Goal: Information Seeking & Learning: Understand process/instructions

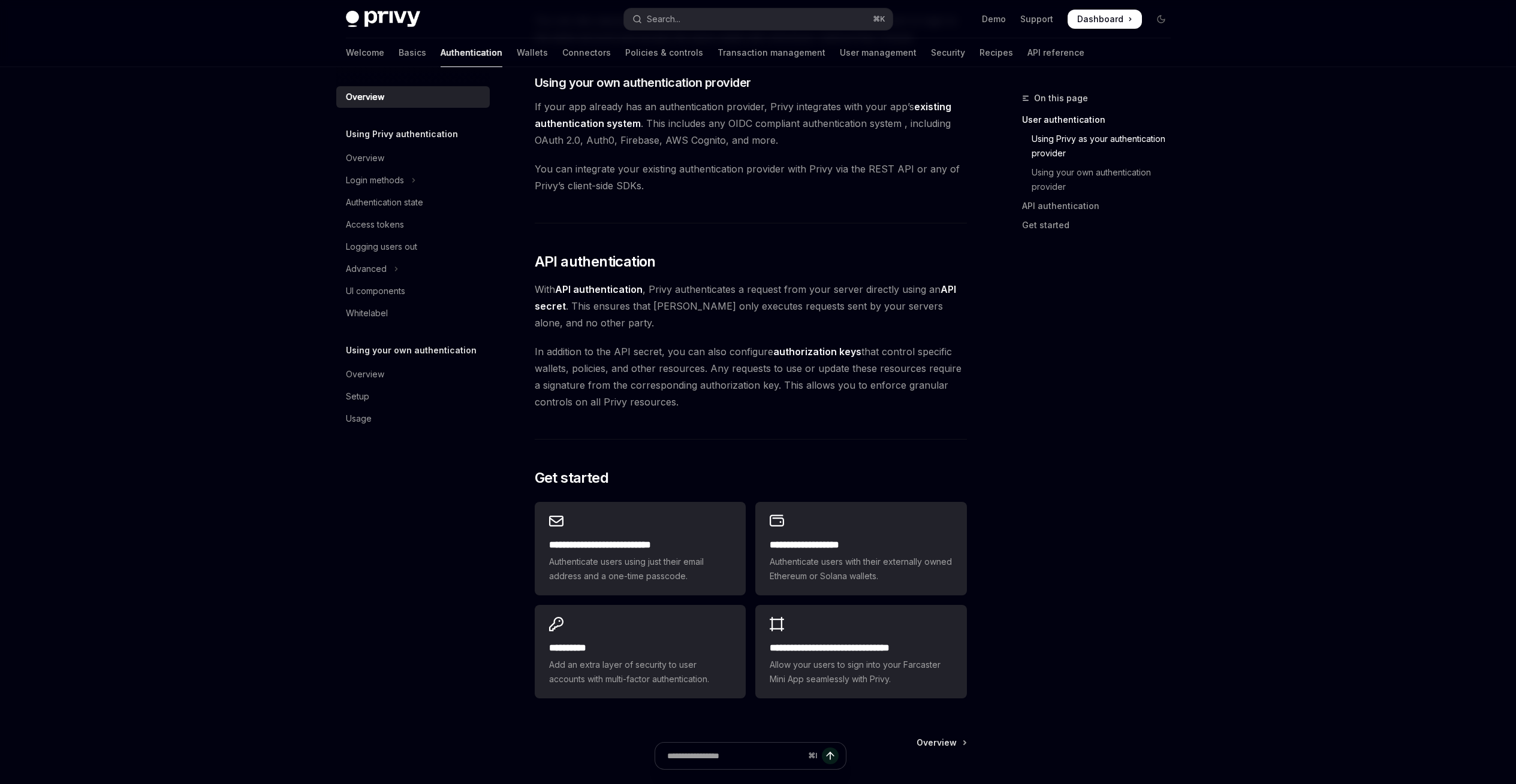
scroll to position [551, 0]
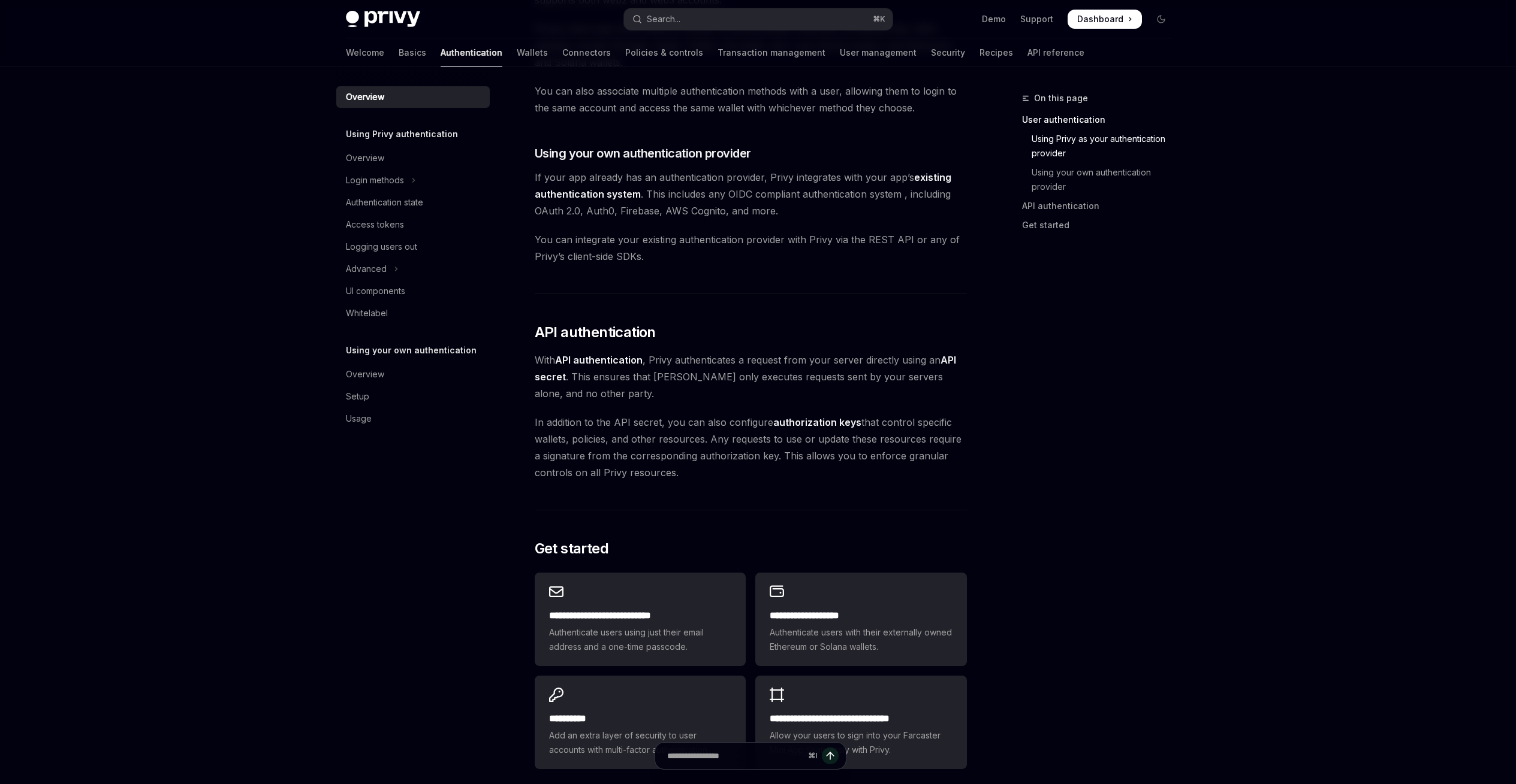
click at [617, 191] on link "existing authentication system" at bounding box center [743, 186] width 417 height 29
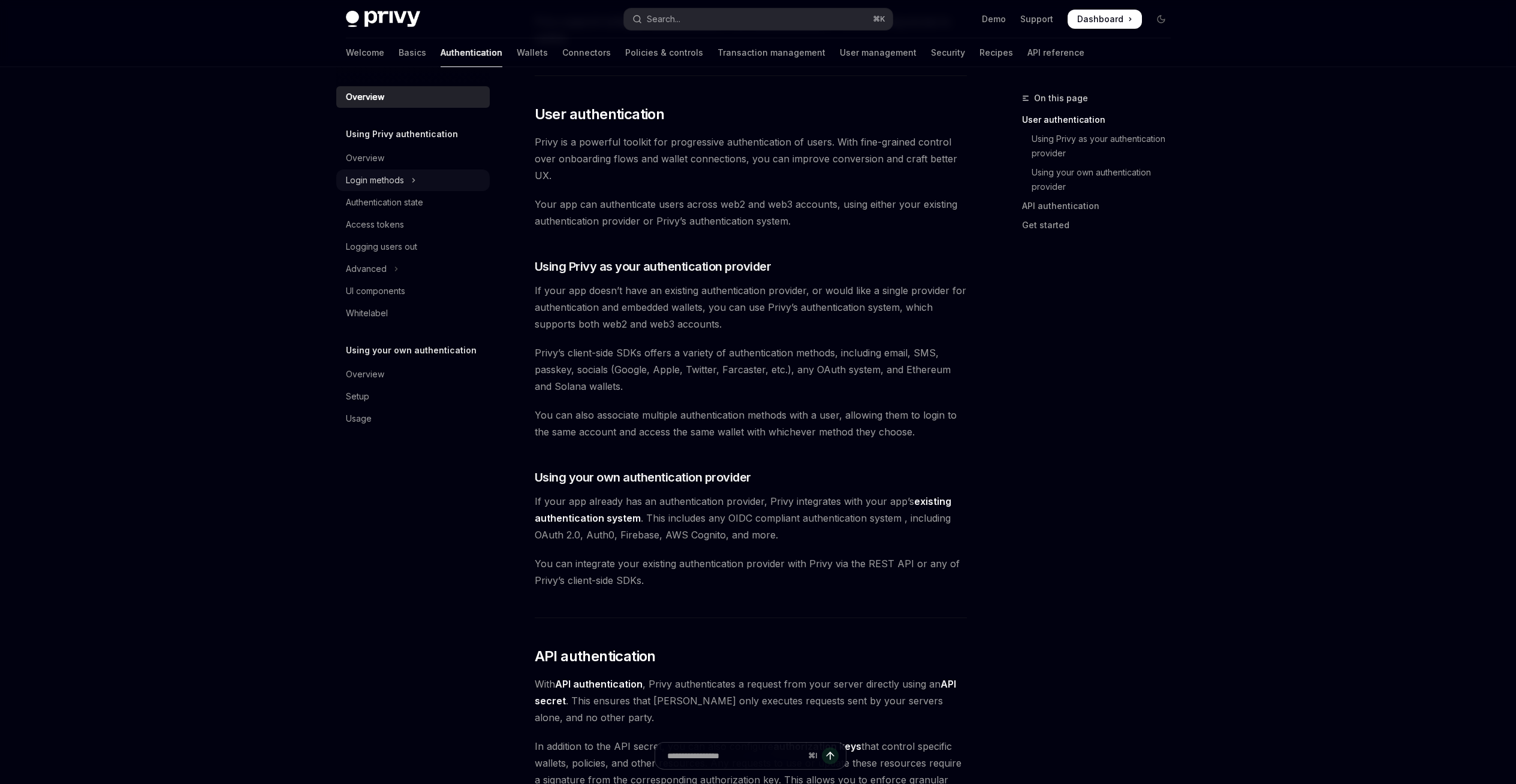
scroll to position [241, 0]
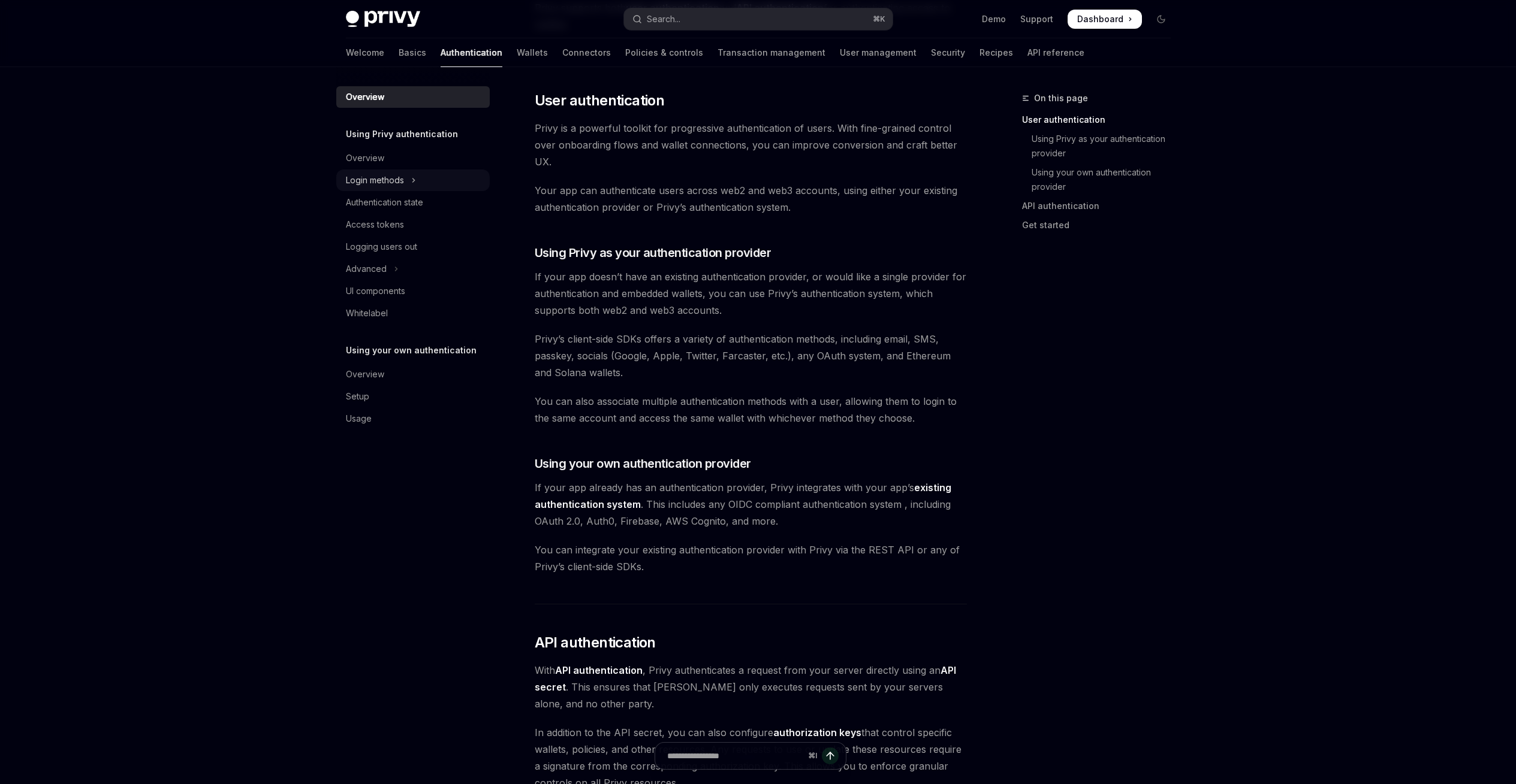
click at [407, 177] on button "Login methods" at bounding box center [413, 180] width 153 height 21
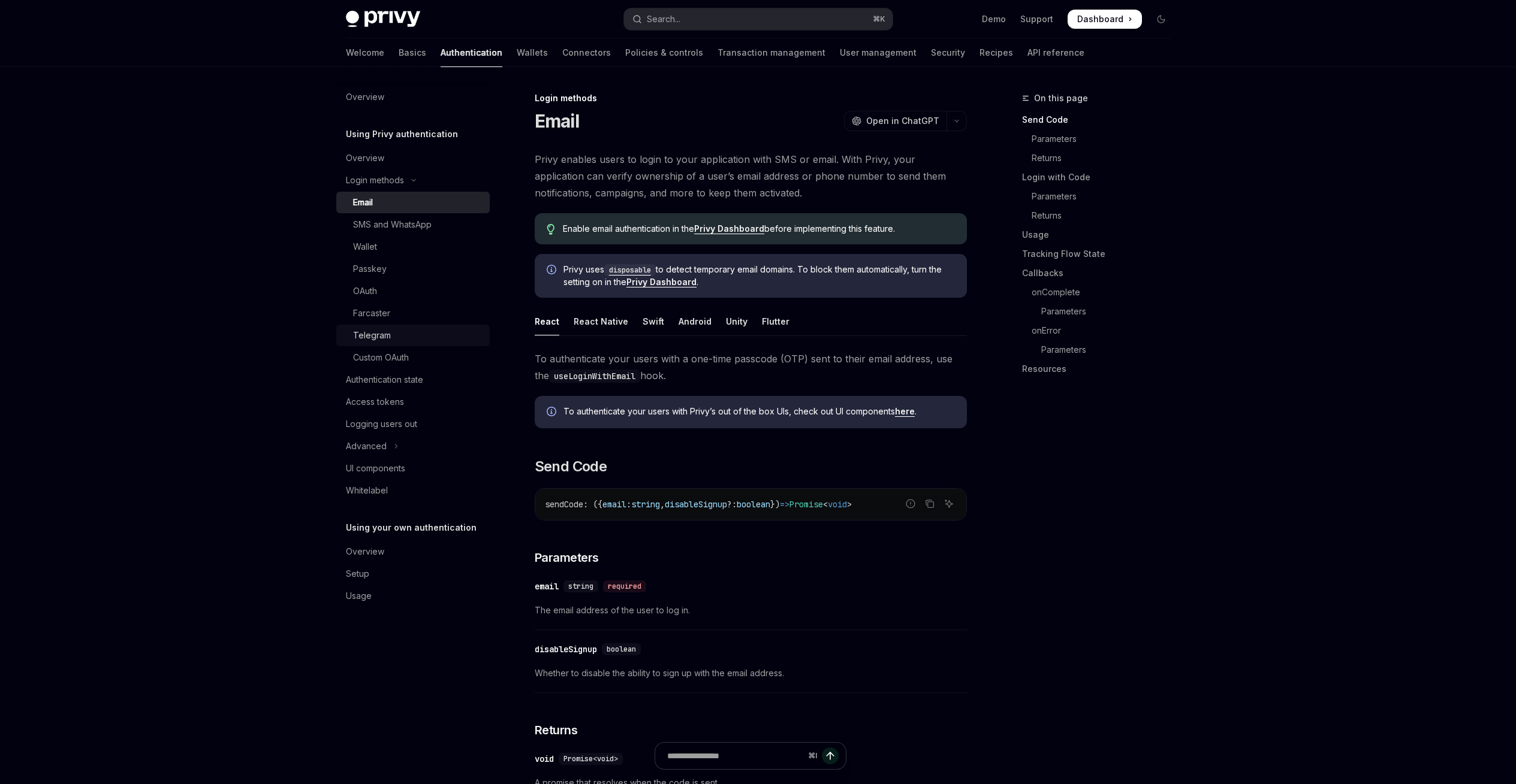
click at [380, 331] on div "Telegram" at bounding box center [372, 335] width 38 height 14
type textarea "*"
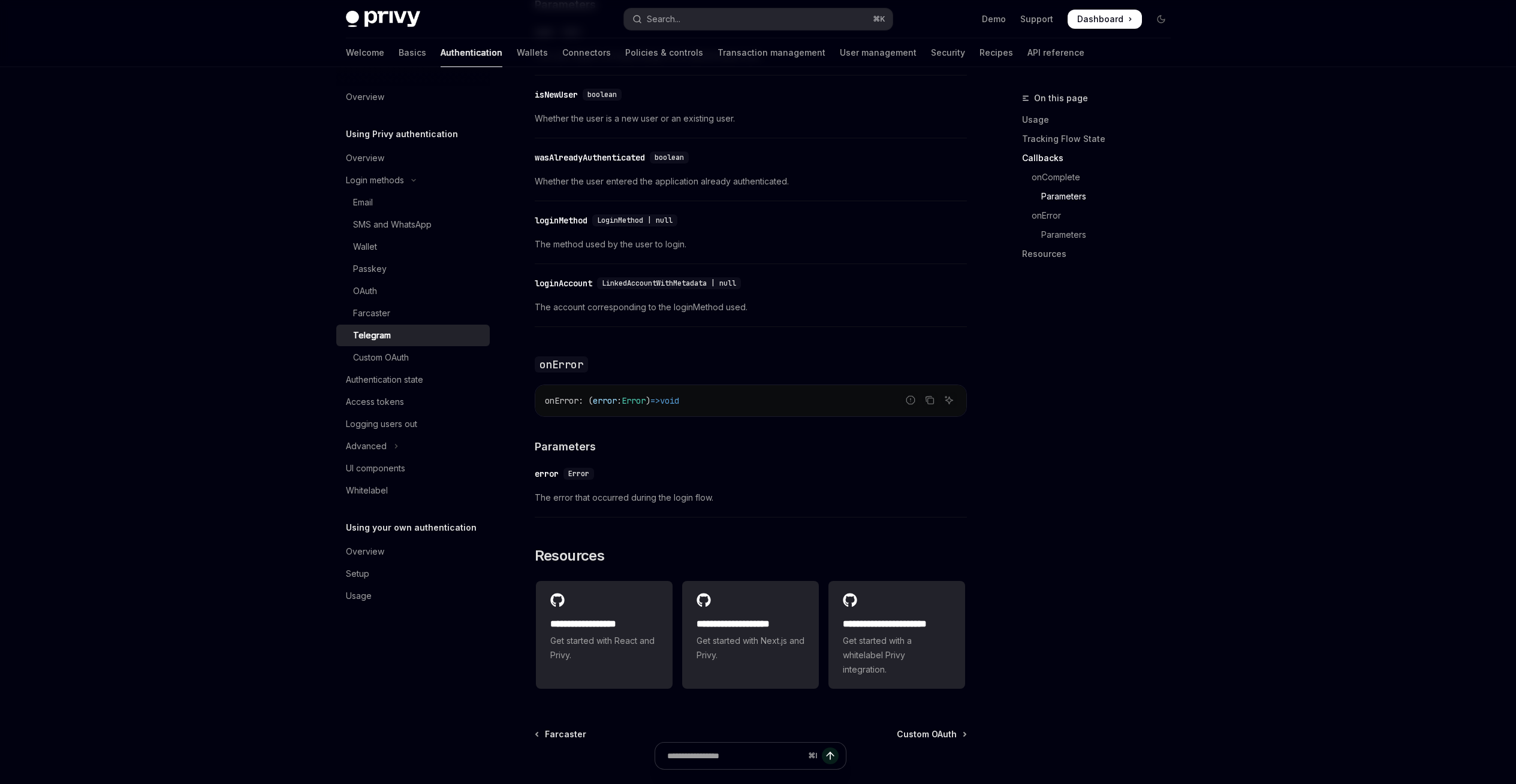
scroll to position [1612, 0]
